Goal: Transaction & Acquisition: Purchase product/service

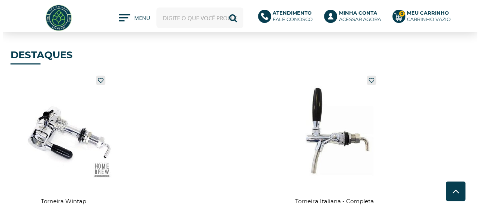
scroll to position [770, 0]
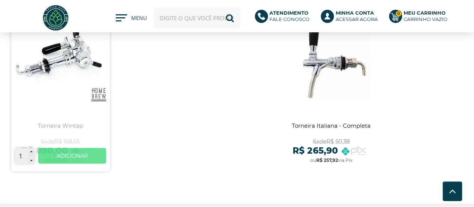
click at [78, 156] on link "Ver mais" at bounding box center [72, 156] width 68 height 16
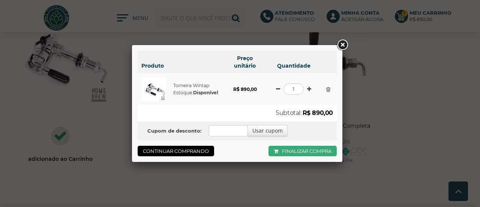
click at [305, 153] on link "Finalizar compra" at bounding box center [303, 151] width 68 height 11
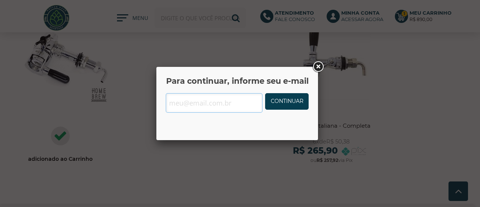
click at [230, 105] on input "text" at bounding box center [214, 103] width 97 height 20
type input "y"
type input "teste.teste@gmail.com"
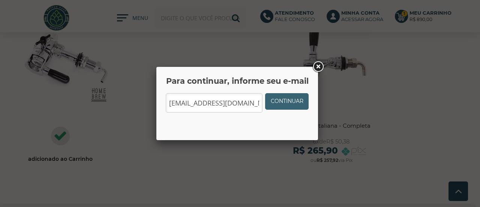
click at [276, 98] on link "Continuar" at bounding box center [287, 101] width 44 height 17
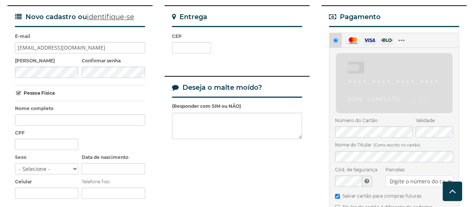
scroll to position [182, 0]
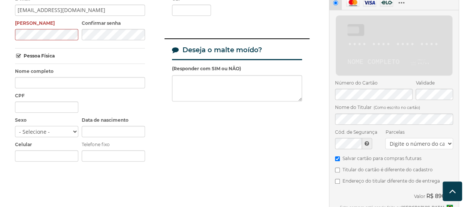
click at [405, 138] on select "Digite o número do cartão" at bounding box center [420, 143] width 68 height 11
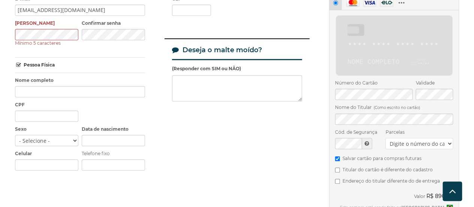
click at [405, 138] on select "Digite o número do cartão" at bounding box center [420, 143] width 68 height 11
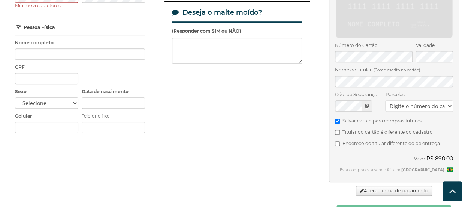
click at [407, 100] on select "Digite o número do cartão" at bounding box center [420, 105] width 68 height 11
click at [412, 91] on label "Parcelas" at bounding box center [420, 95] width 68 height 8
click at [412, 100] on select "Digite o número do cartão" at bounding box center [420, 105] width 68 height 11
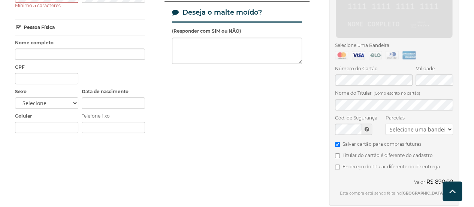
click at [357, 51] on icon at bounding box center [358, 55] width 13 height 8
radio input "true"
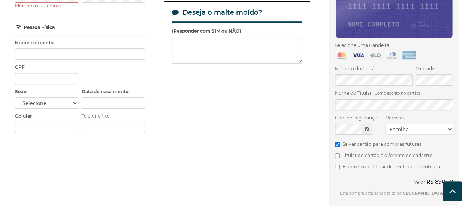
click at [411, 123] on select "Escolha... 1x de R$ 890,00 sem juros 2x de R$ 479,00 3x de R$ 324,05 4x de R$ 2…" at bounding box center [420, 128] width 68 height 11
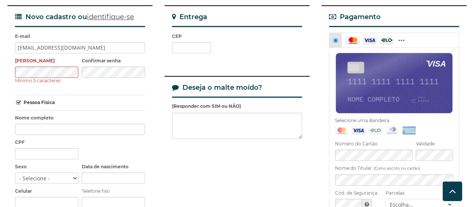
scroll to position [0, 0]
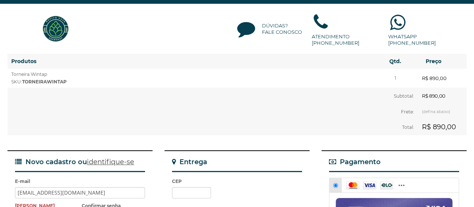
click at [65, 22] on img at bounding box center [56, 29] width 28 height 28
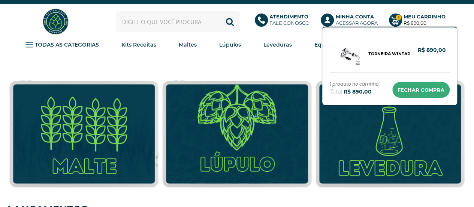
click at [416, 86] on link "Ir para o carrinho" at bounding box center [421, 90] width 57 height 16
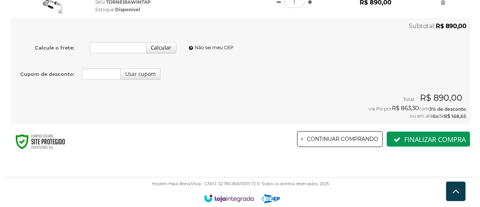
scroll to position [115, 0]
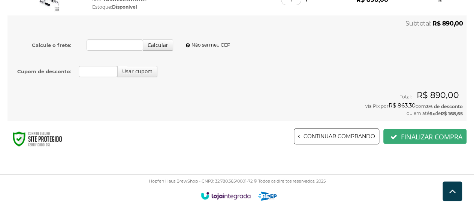
click at [401, 132] on button "Finalizar compra" at bounding box center [425, 136] width 83 height 15
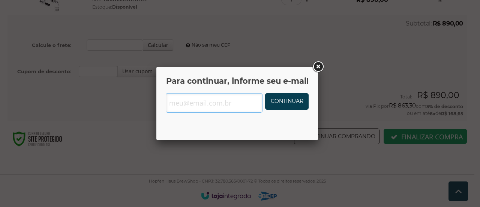
click at [237, 101] on input "text" at bounding box center [214, 103] width 97 height 20
type input "[EMAIL_ADDRESS][DOMAIN_NAME]"
click at [284, 93] on div "Para continuar, informe seu e-mail E-mail teste@teste.com Continuar OK Senha Es…" at bounding box center [237, 103] width 150 height 62
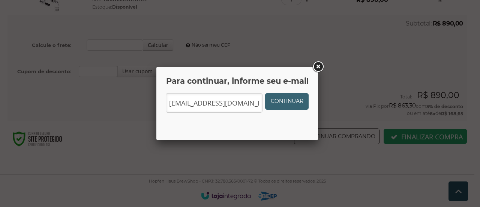
click at [279, 100] on link "Continuar" at bounding box center [287, 101] width 44 height 17
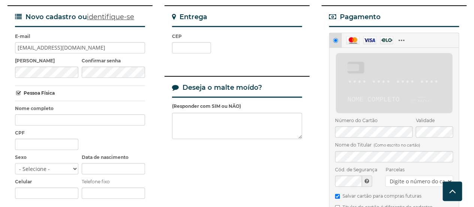
scroll to position [182, 0]
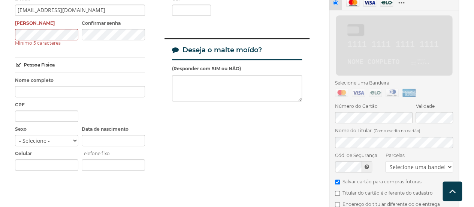
drag, startPoint x: 341, startPoint y: 77, endPoint x: 359, endPoint y: 87, distance: 21.3
click at [341, 89] on icon at bounding box center [341, 93] width 13 height 8
radio input "true"
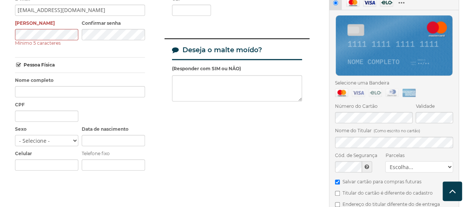
scroll to position [220, 0]
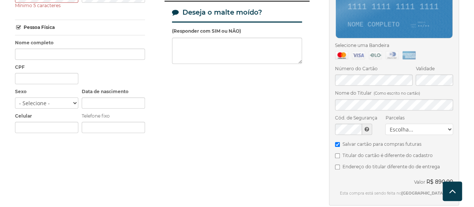
click at [408, 123] on select "Escolha... 1x de R$ 890,00 sem juros 2x de R$ 479,00 3x de R$ 324,05 4x de R$ 2…" at bounding box center [420, 128] width 68 height 11
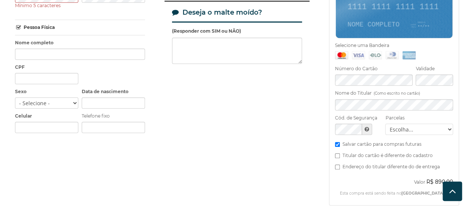
click at [292, 120] on div "Novo cadastro ou identifique-se E-mail [EMAIL_ADDRESS][DOMAIN_NAME] Criar senha…" at bounding box center [237, 108] width 459 height 357
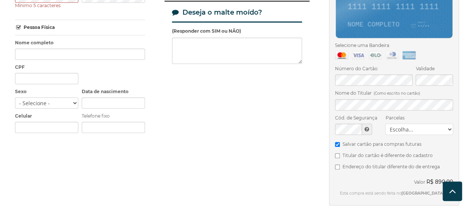
click at [401, 123] on select "Escolha... 1x de R$ 890,00 sem juros 2x de R$ 479,00 3x de R$ 324,05 4x de R$ 2…" at bounding box center [420, 128] width 68 height 11
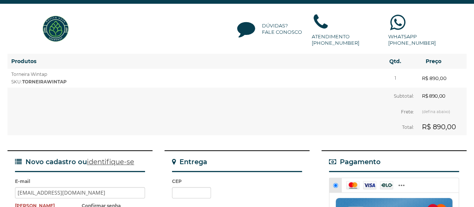
scroll to position [0, 0]
